Goal: Find specific page/section: Find specific page/section

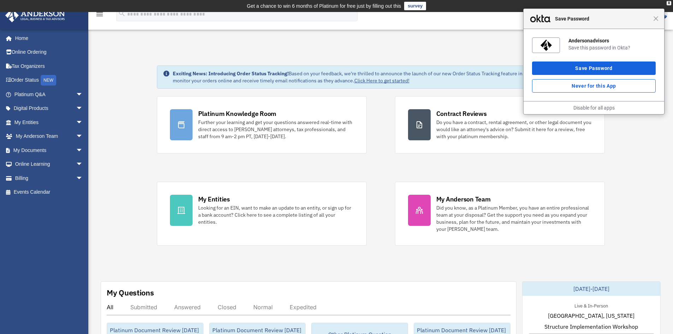
click at [656, 21] on div "Close Save Password" at bounding box center [593, 19] width 141 height 20
click at [656, 18] on span "Close" at bounding box center [655, 18] width 5 height 5
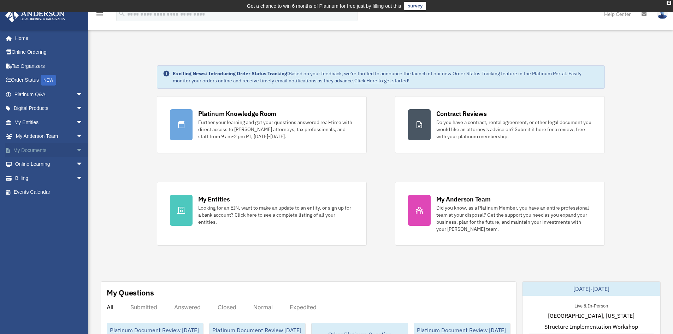
click at [76, 152] on span "arrow_drop_down" at bounding box center [83, 150] width 14 height 14
click at [48, 178] on link "Meeting Minutes" at bounding box center [52, 178] width 84 height 14
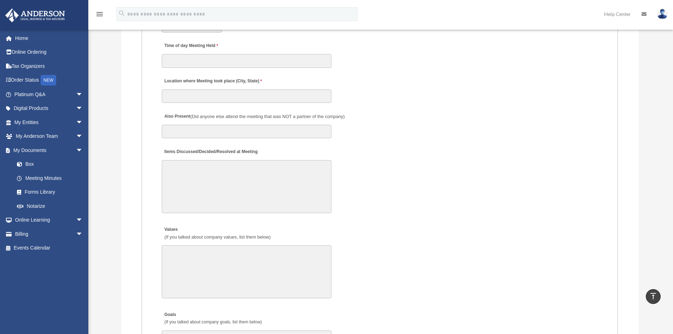
scroll to position [1069, 0]
